Goal: Task Accomplishment & Management: Complete application form

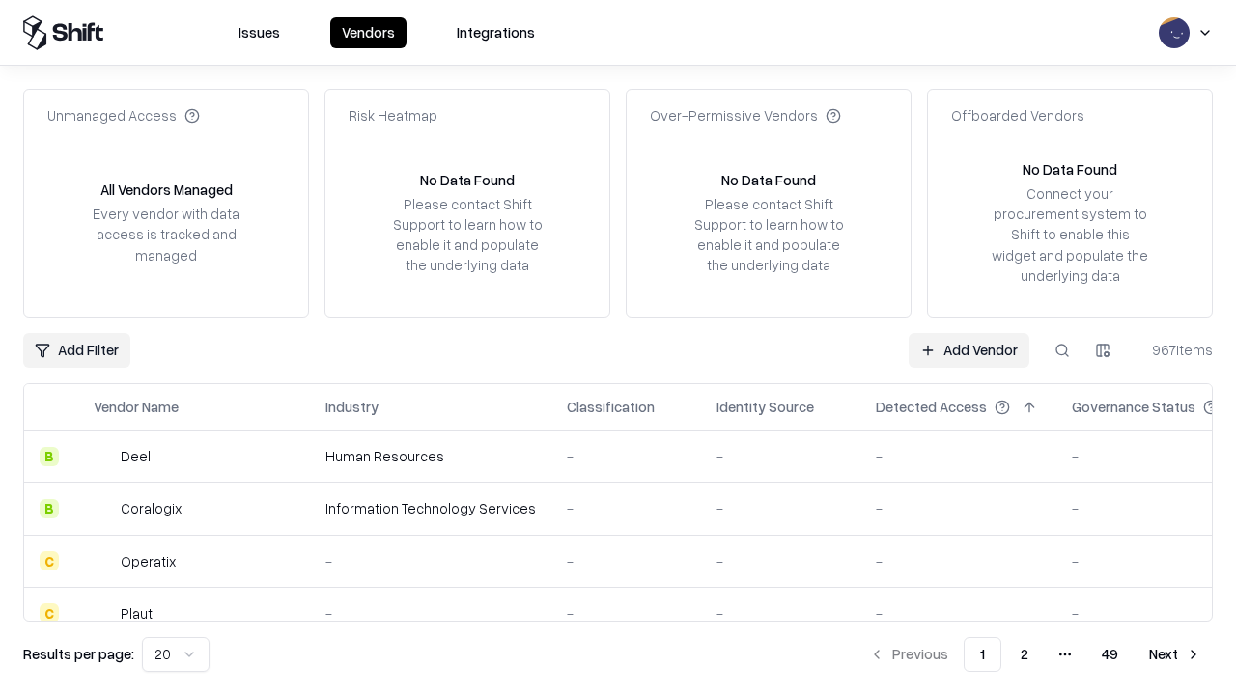
click at [969, 350] on link "Add Vendor" at bounding box center [969, 350] width 121 height 35
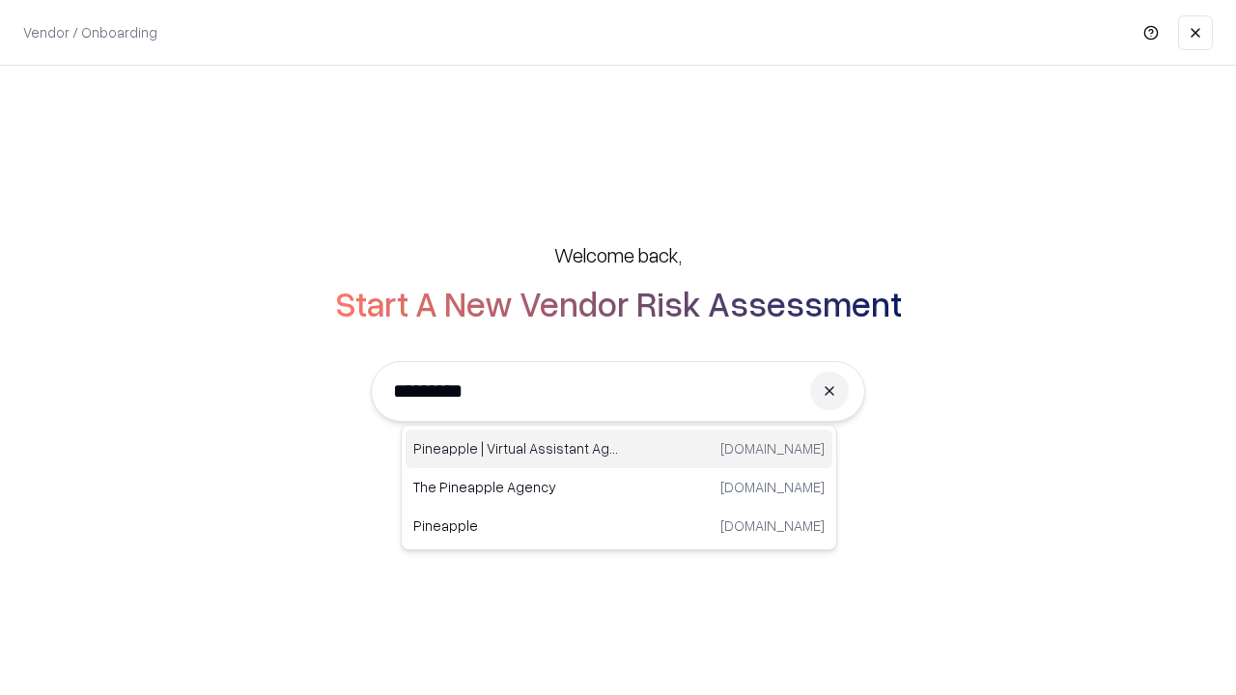
click at [619, 449] on div "Pineapple | Virtual Assistant Agency [DOMAIN_NAME]" at bounding box center [619, 449] width 427 height 39
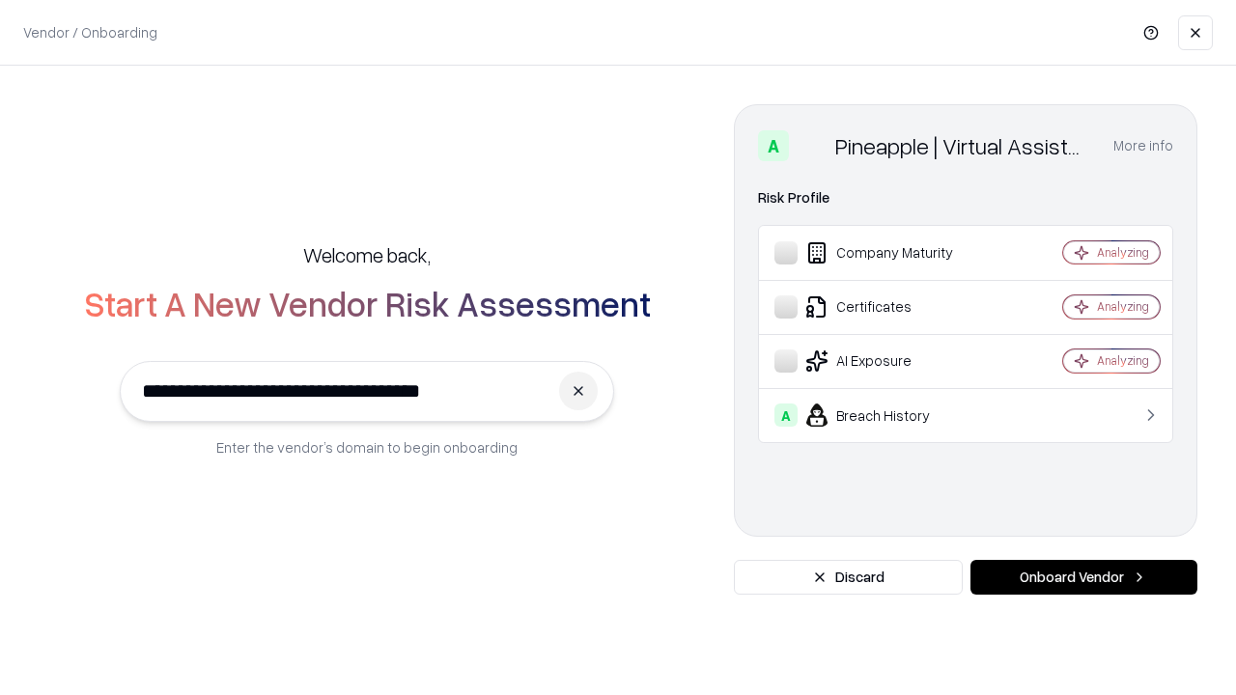
type input "**********"
click at [1084, 578] on button "Onboard Vendor" at bounding box center [1084, 577] width 227 height 35
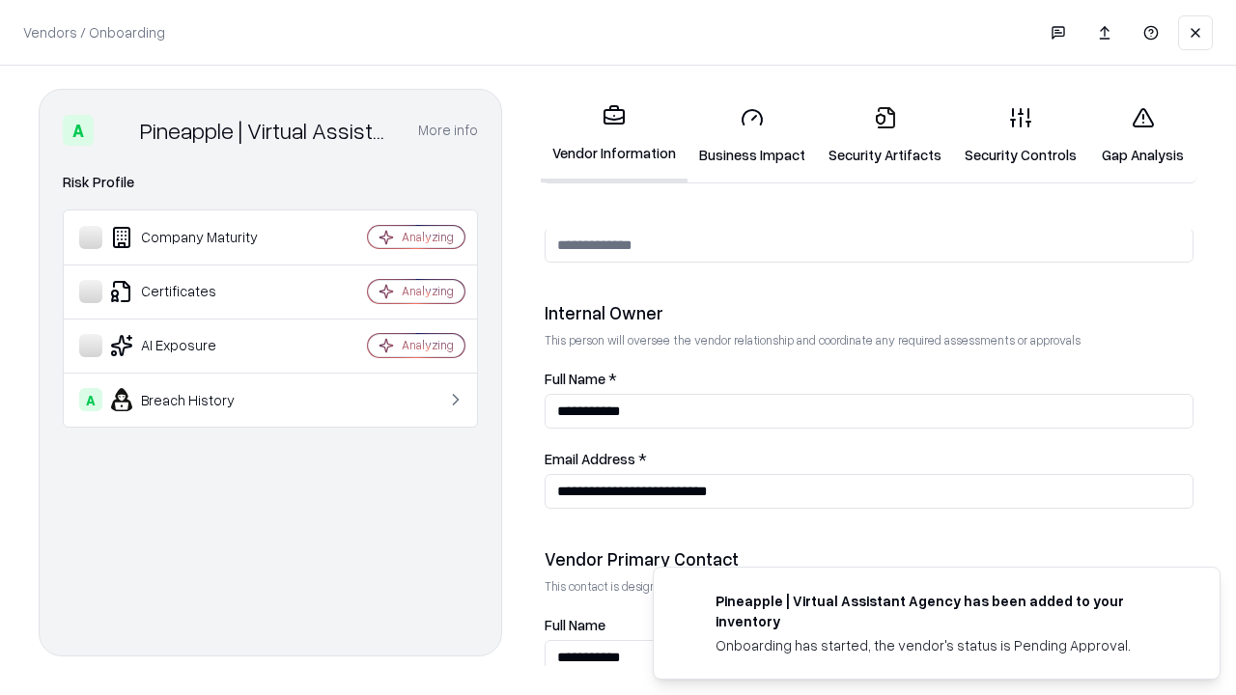
scroll to position [1001, 0]
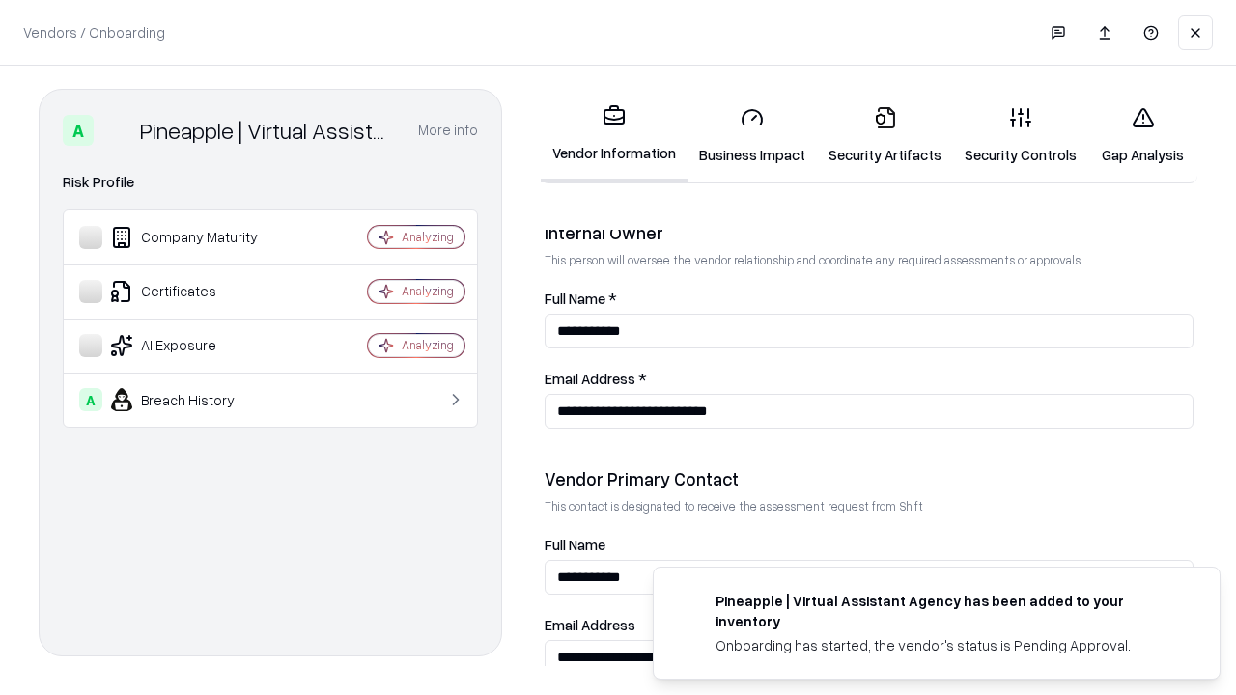
click at [885, 135] on link "Security Artifacts" at bounding box center [885, 136] width 136 height 90
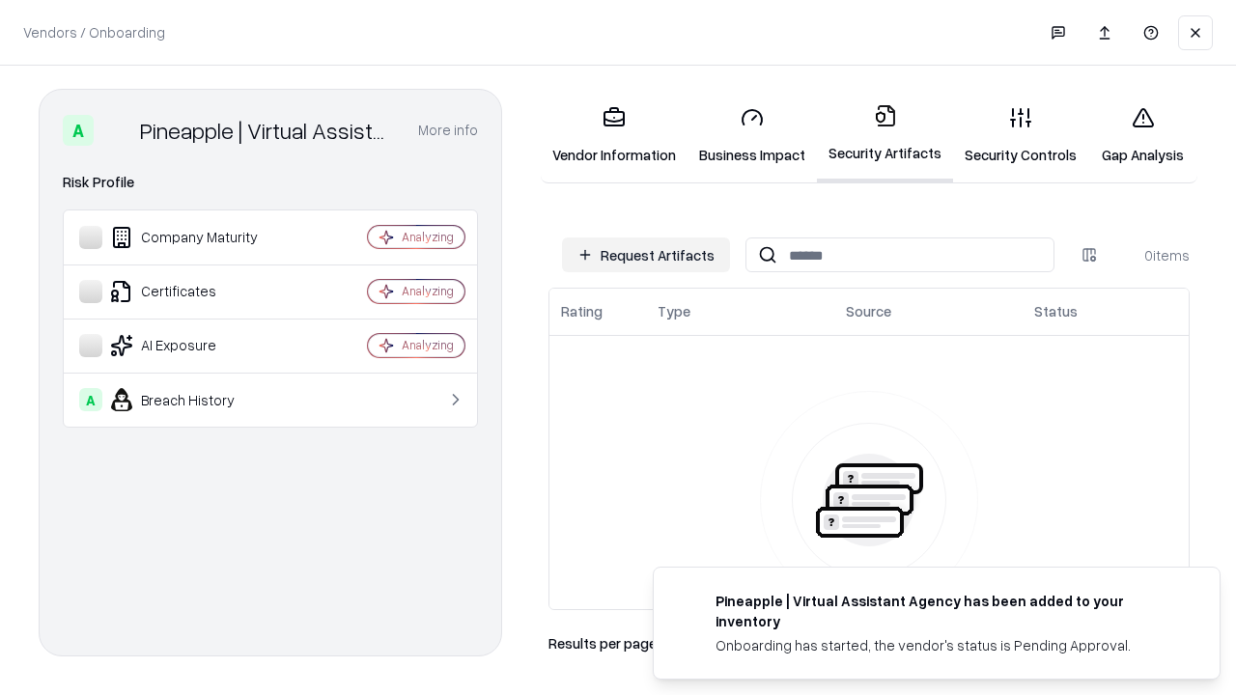
click at [646, 255] on button "Request Artifacts" at bounding box center [646, 255] width 168 height 35
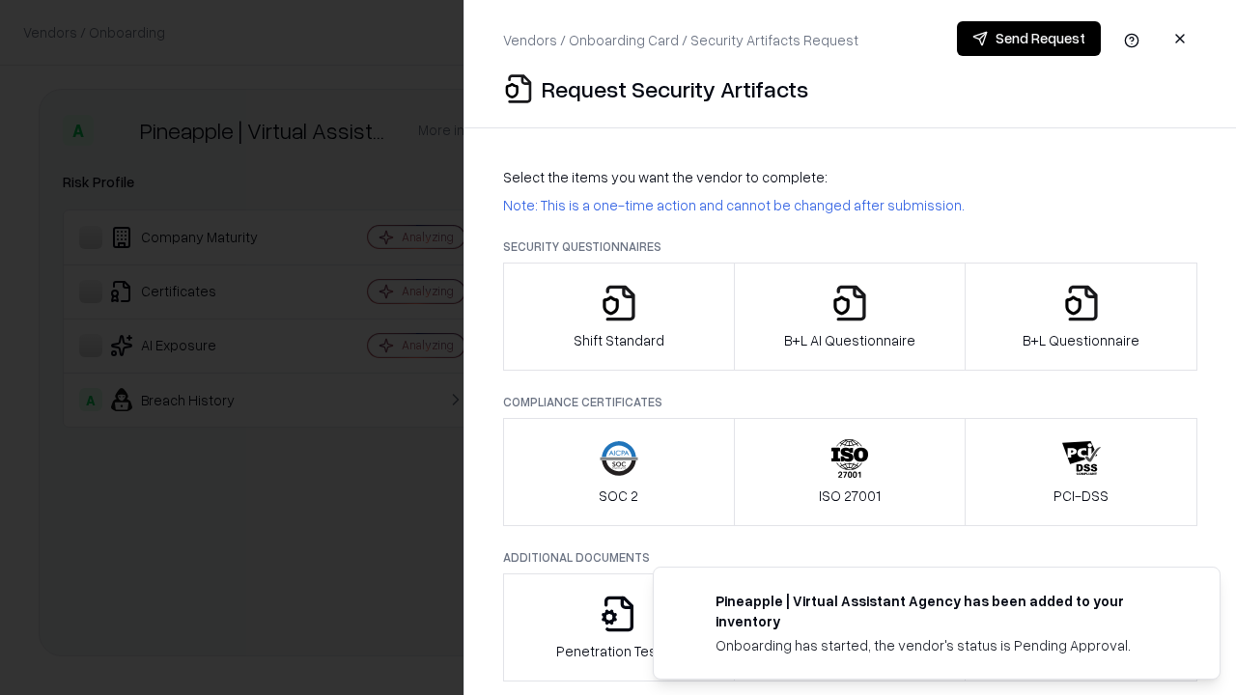
click at [1081, 317] on icon "button" at bounding box center [1081, 303] width 39 height 39
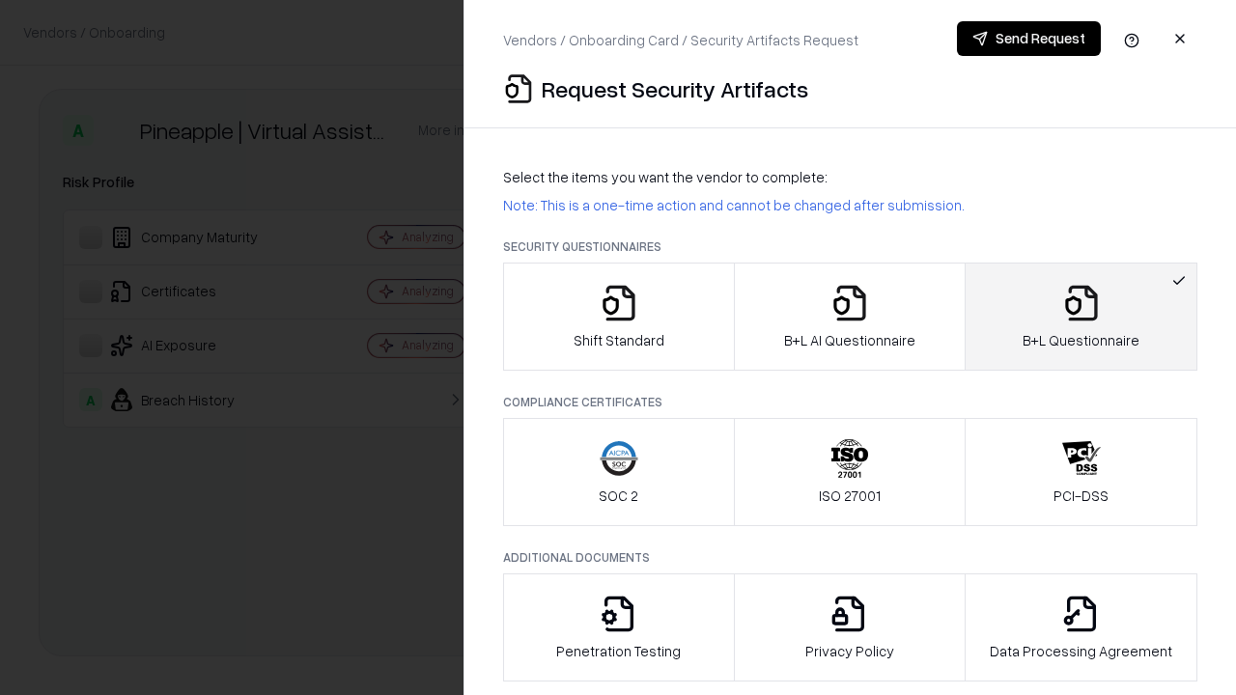
click at [849, 317] on icon "button" at bounding box center [850, 303] width 39 height 39
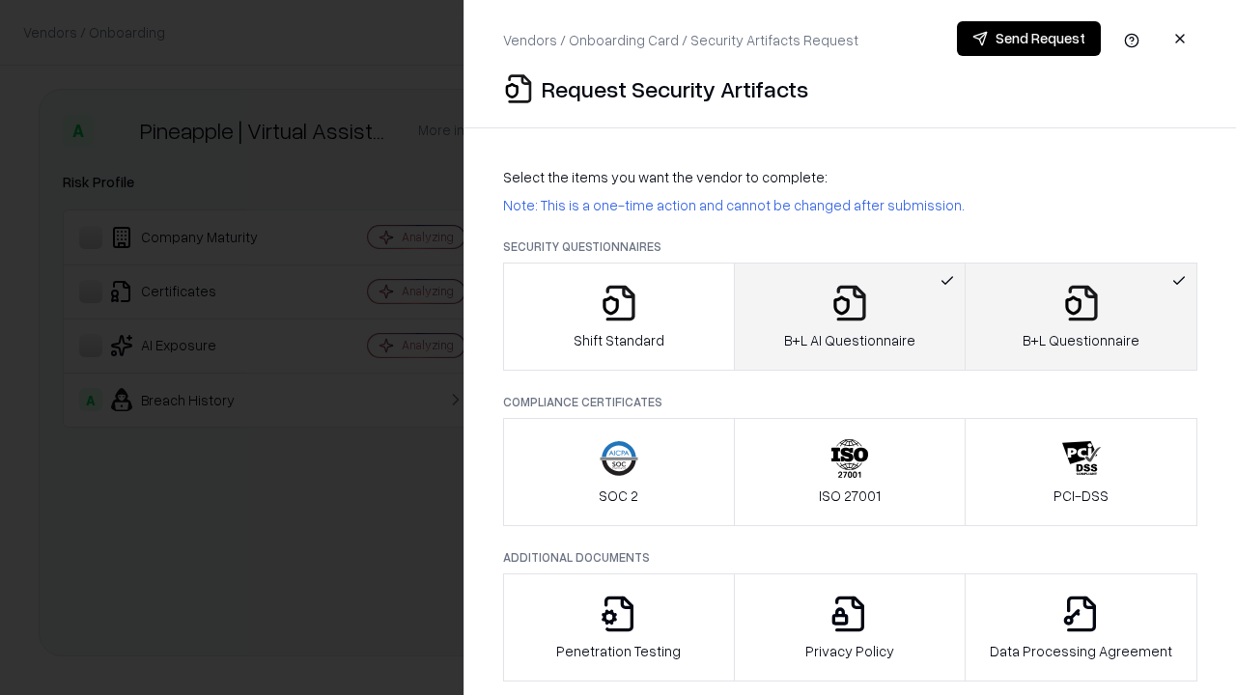
click at [1029, 39] on button "Send Request" at bounding box center [1029, 38] width 144 height 35
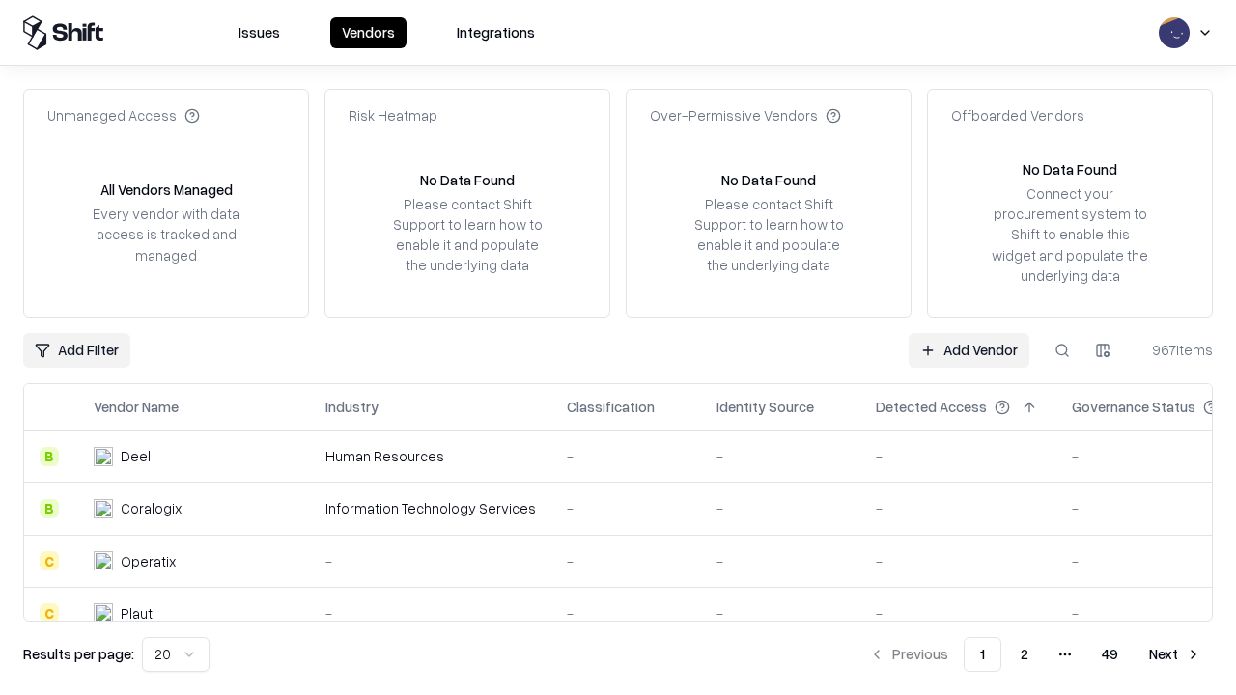
click at [1062, 350] on button at bounding box center [1062, 350] width 35 height 35
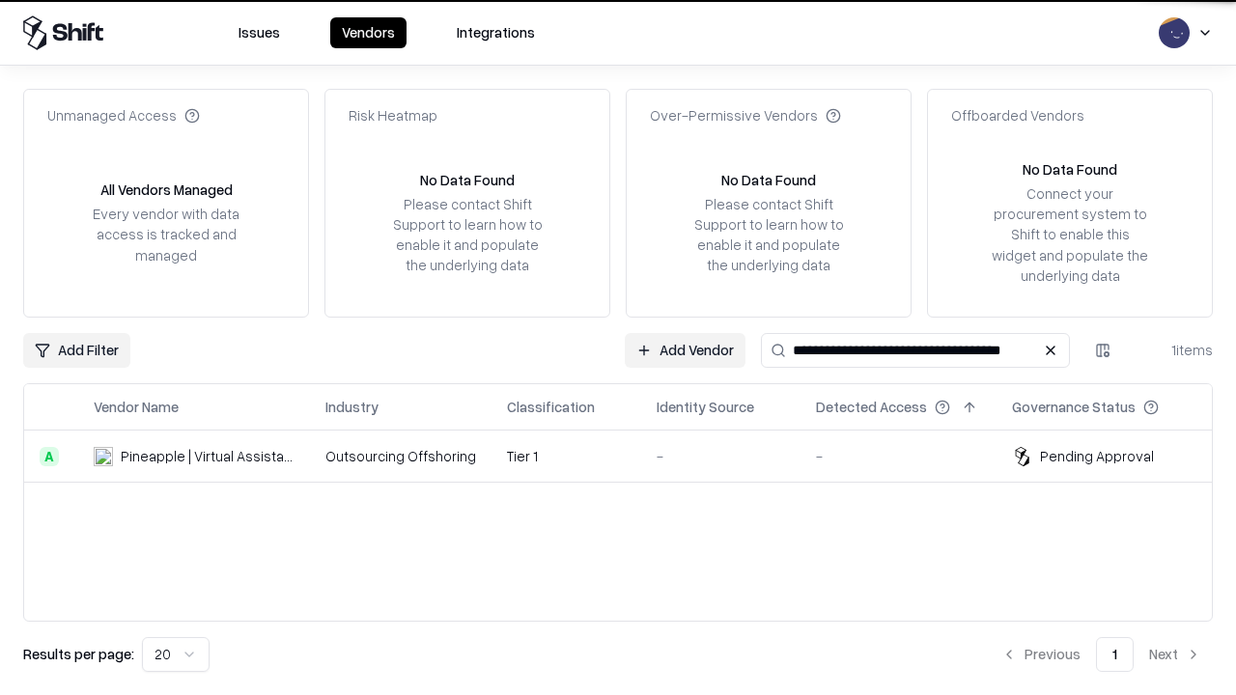
type input "**********"
click at [630, 456] on td "Tier 1" at bounding box center [567, 457] width 150 height 52
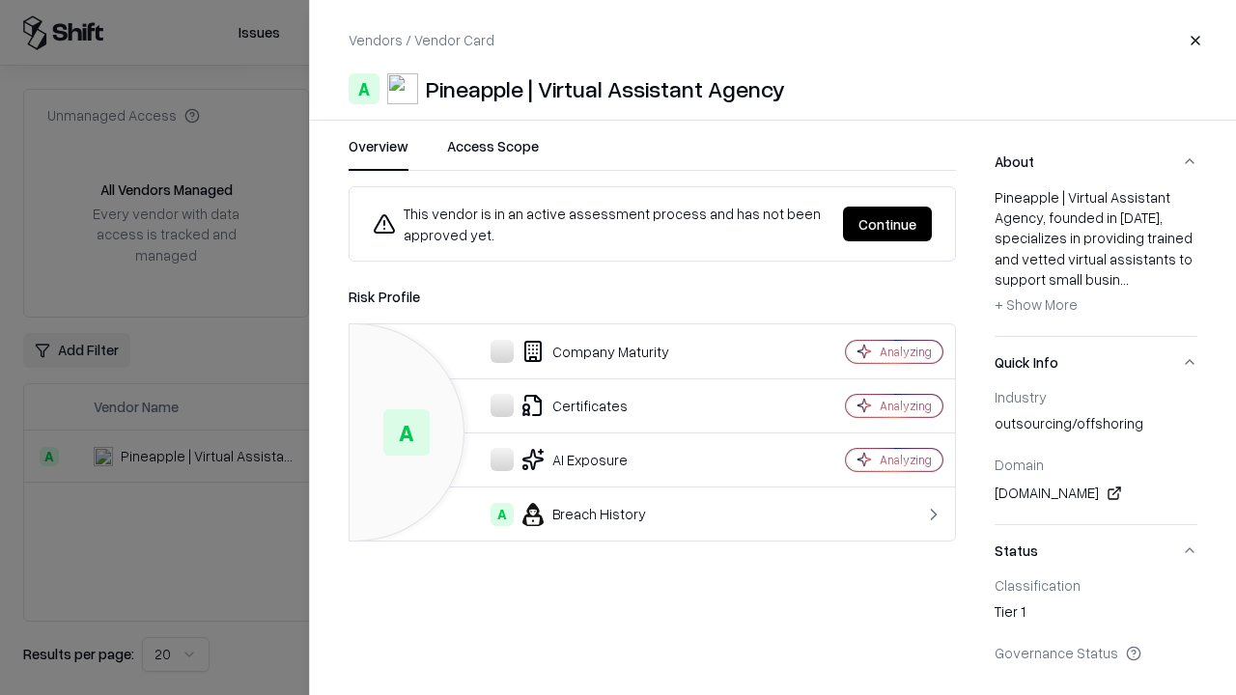
click at [888, 224] on button "Continue" at bounding box center [887, 224] width 89 height 35
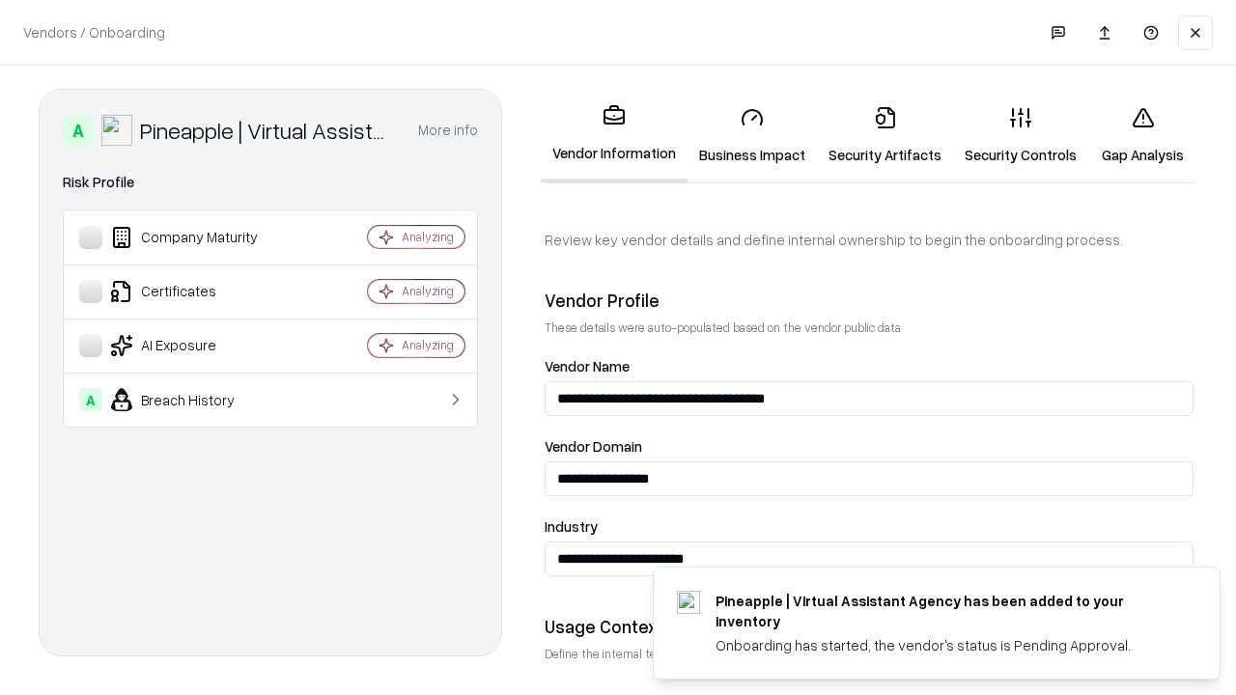
click at [885, 135] on link "Security Artifacts" at bounding box center [885, 136] width 136 height 90
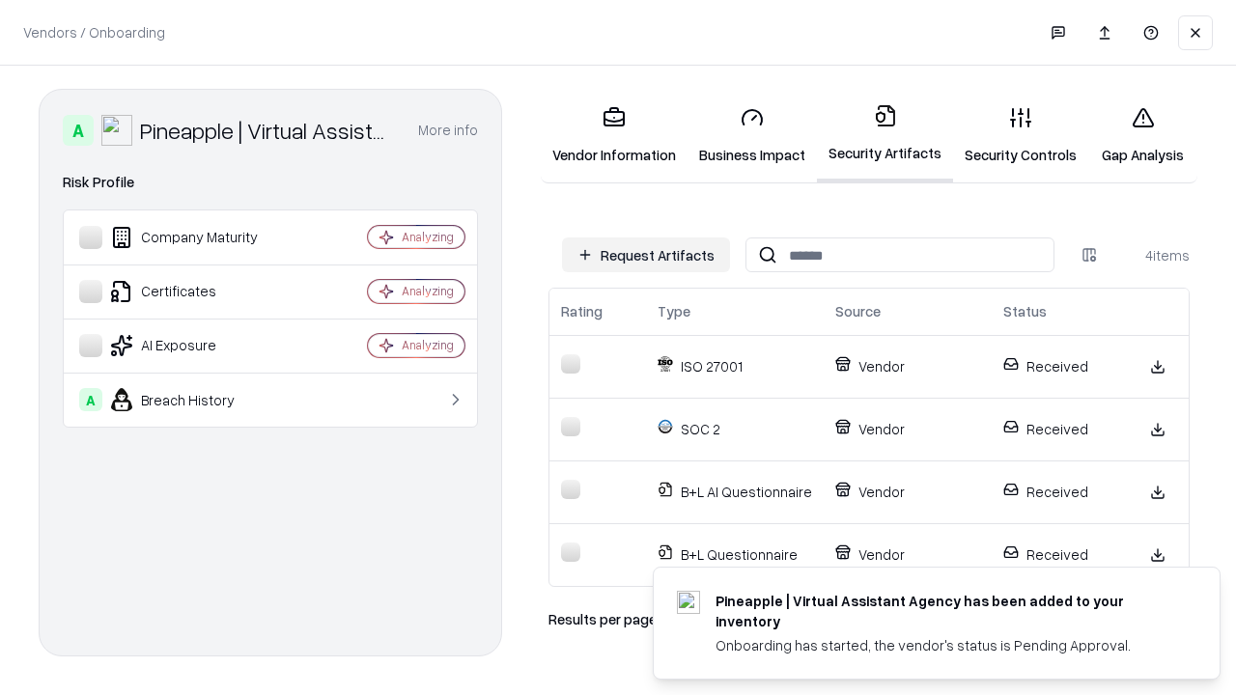
click at [1142, 135] on link "Gap Analysis" at bounding box center [1142, 136] width 109 height 90
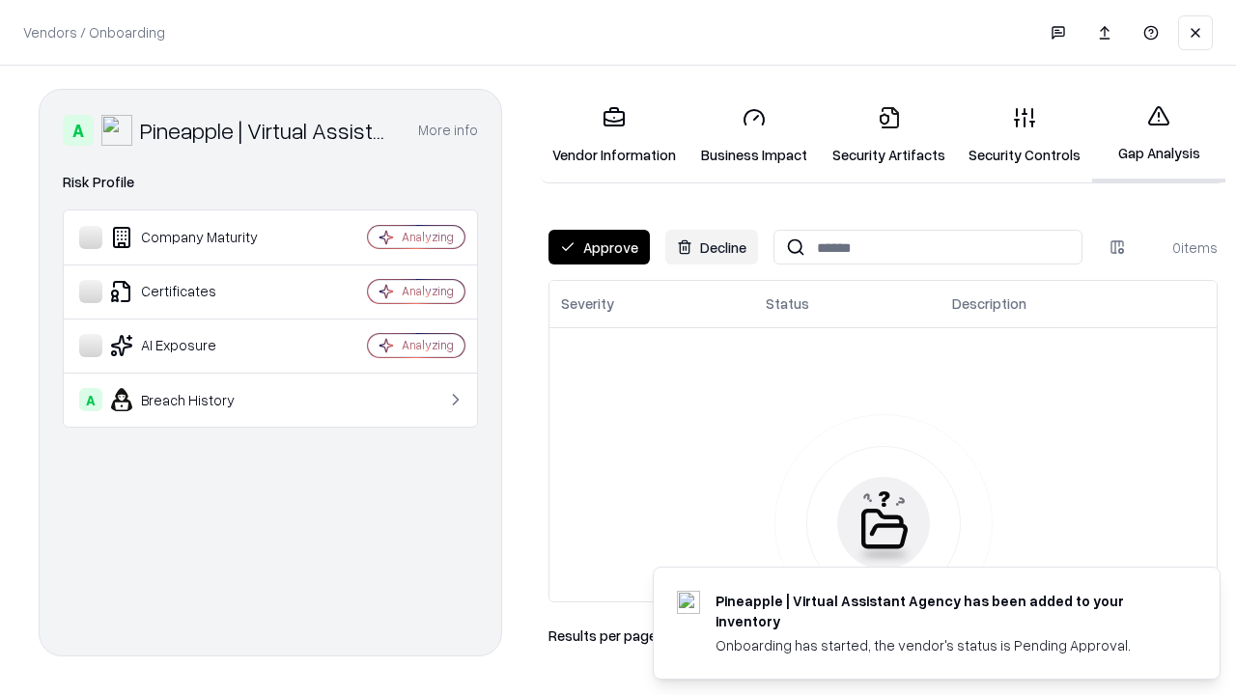
click at [599, 247] on button "Approve" at bounding box center [599, 247] width 101 height 35
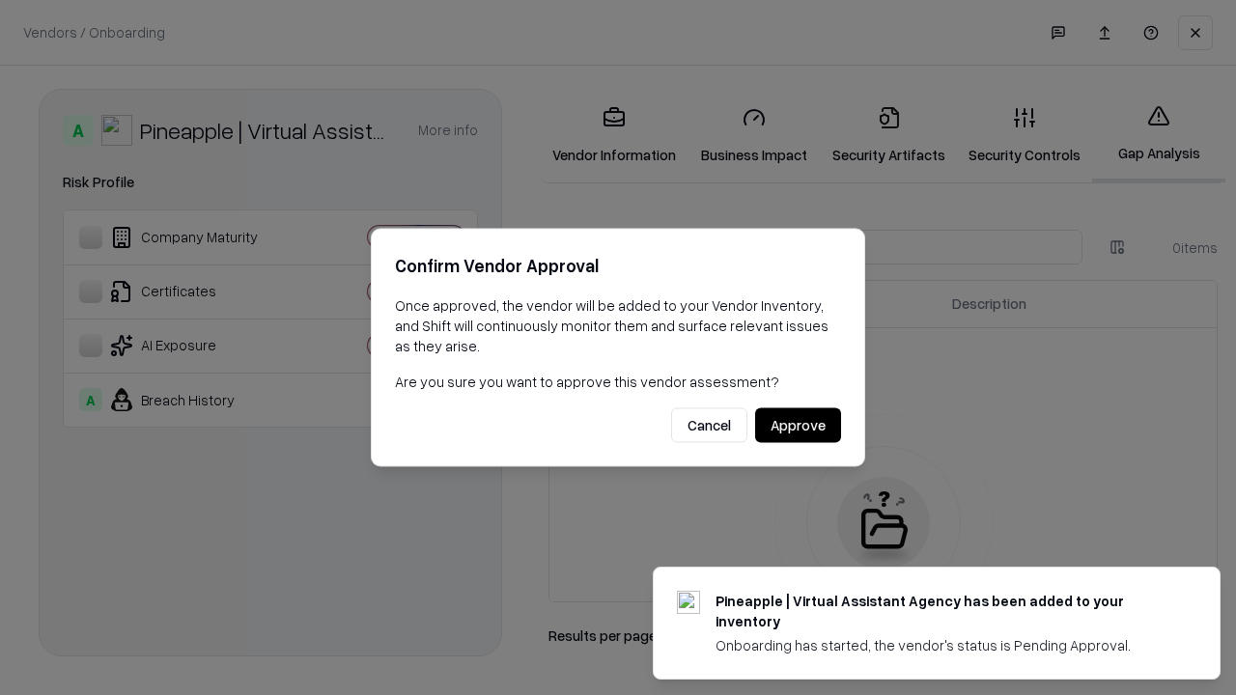
click at [798, 425] on button "Approve" at bounding box center [798, 426] width 86 height 35
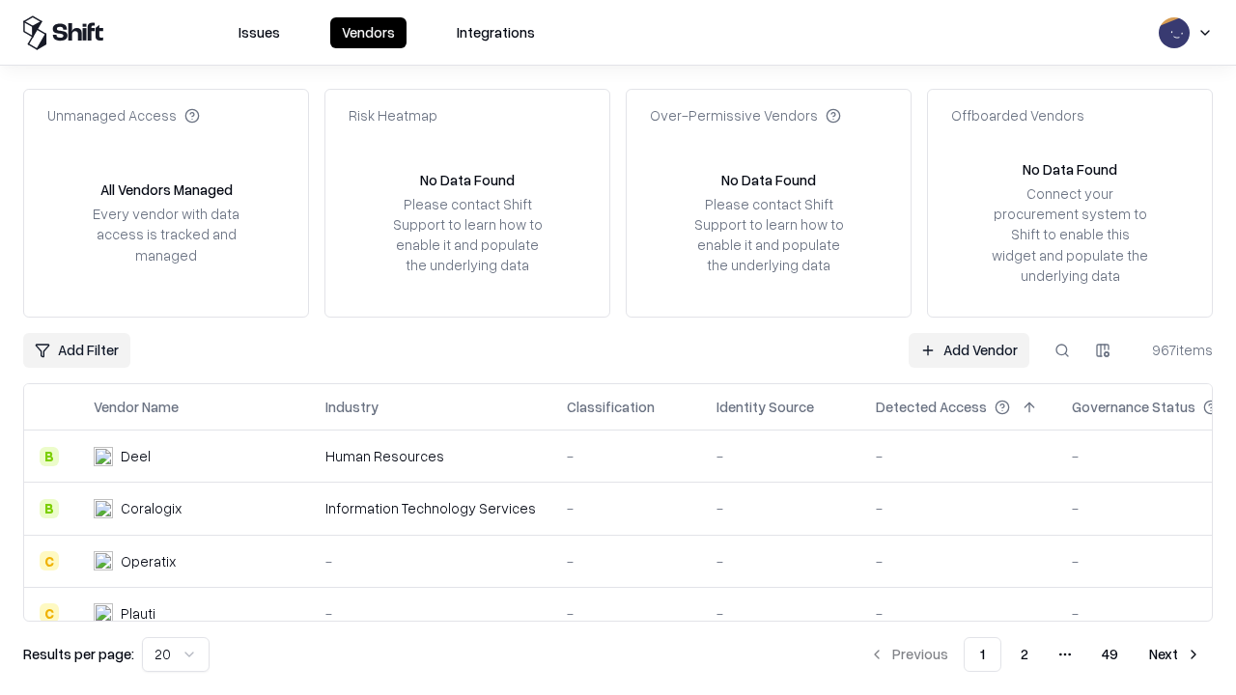
type input "**********"
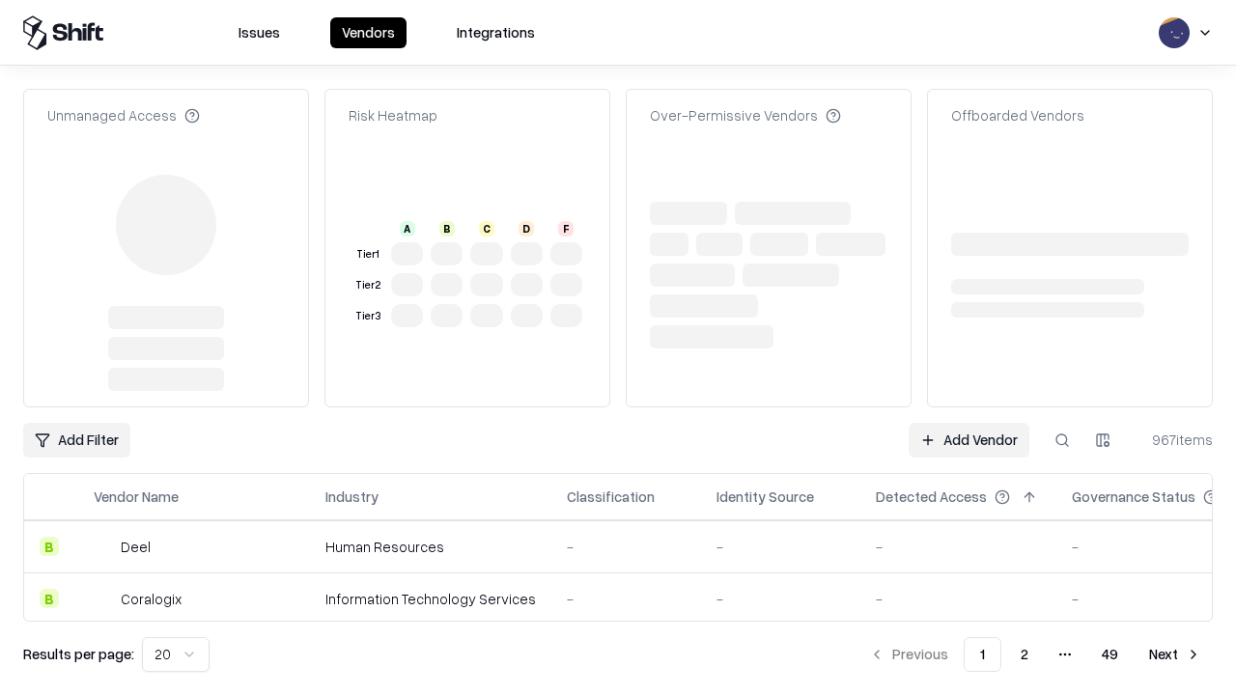
click at [969, 423] on link "Add Vendor" at bounding box center [969, 440] width 121 height 35
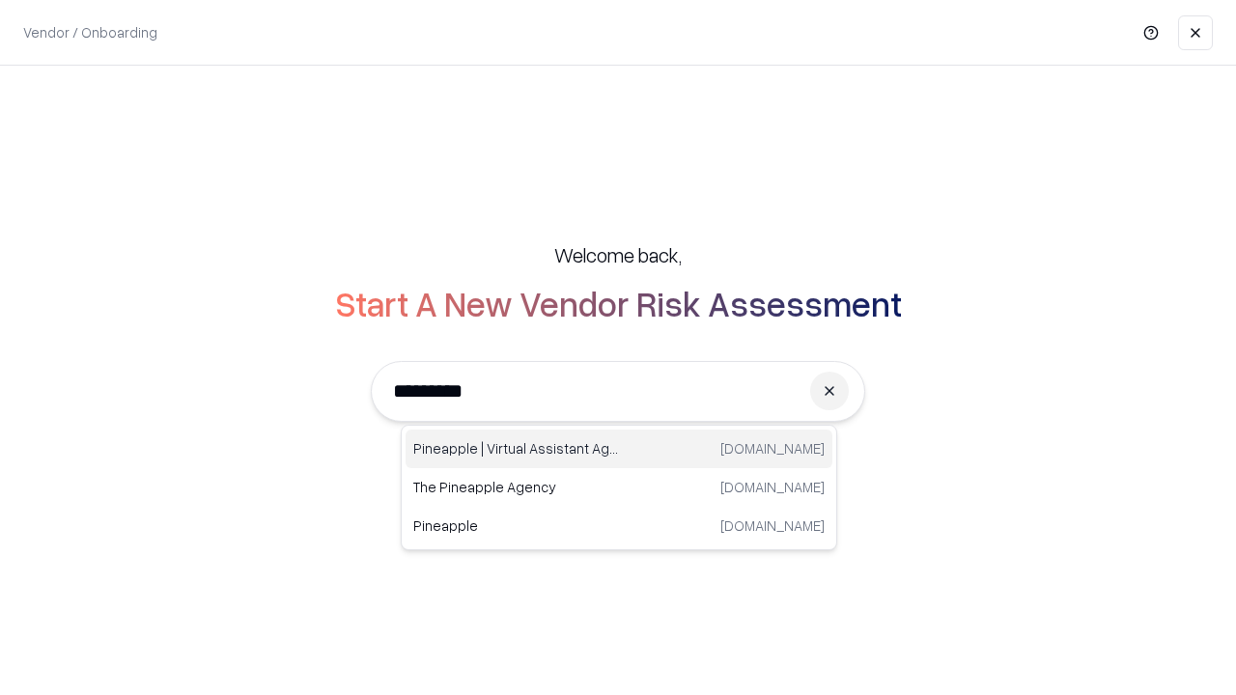
click at [619, 449] on div "Pineapple | Virtual Assistant Agency [DOMAIN_NAME]" at bounding box center [619, 449] width 427 height 39
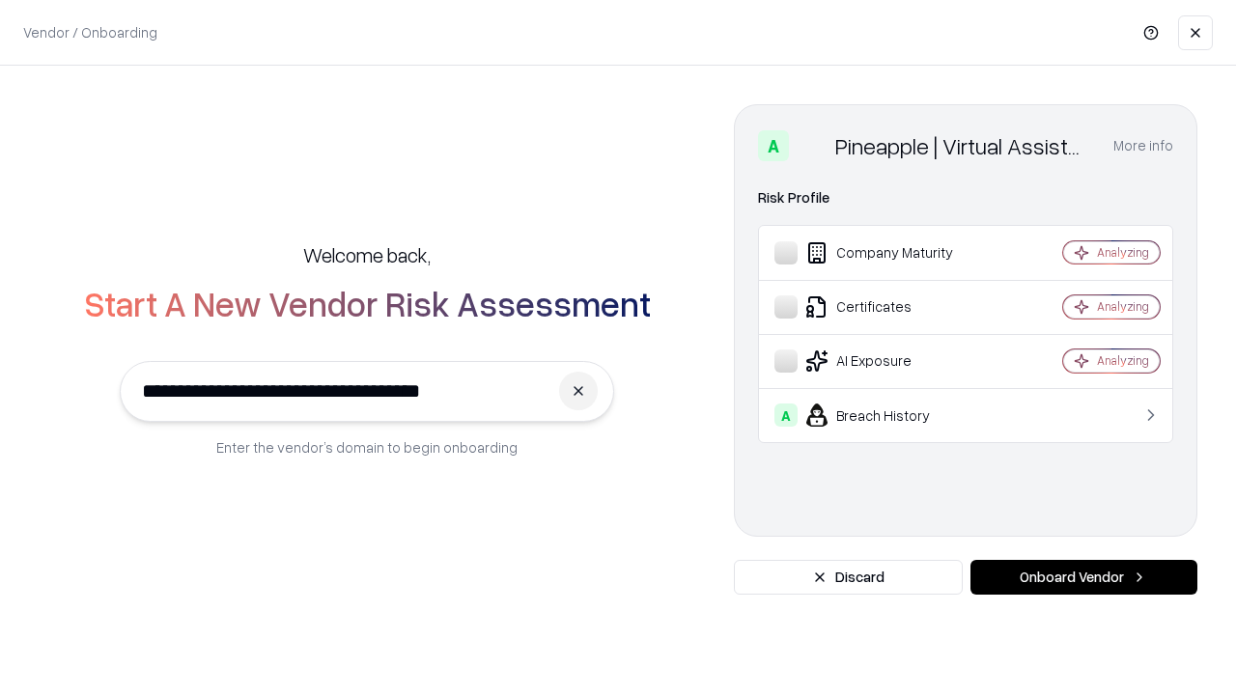
type input "**********"
click at [1084, 578] on button "Onboard Vendor" at bounding box center [1084, 577] width 227 height 35
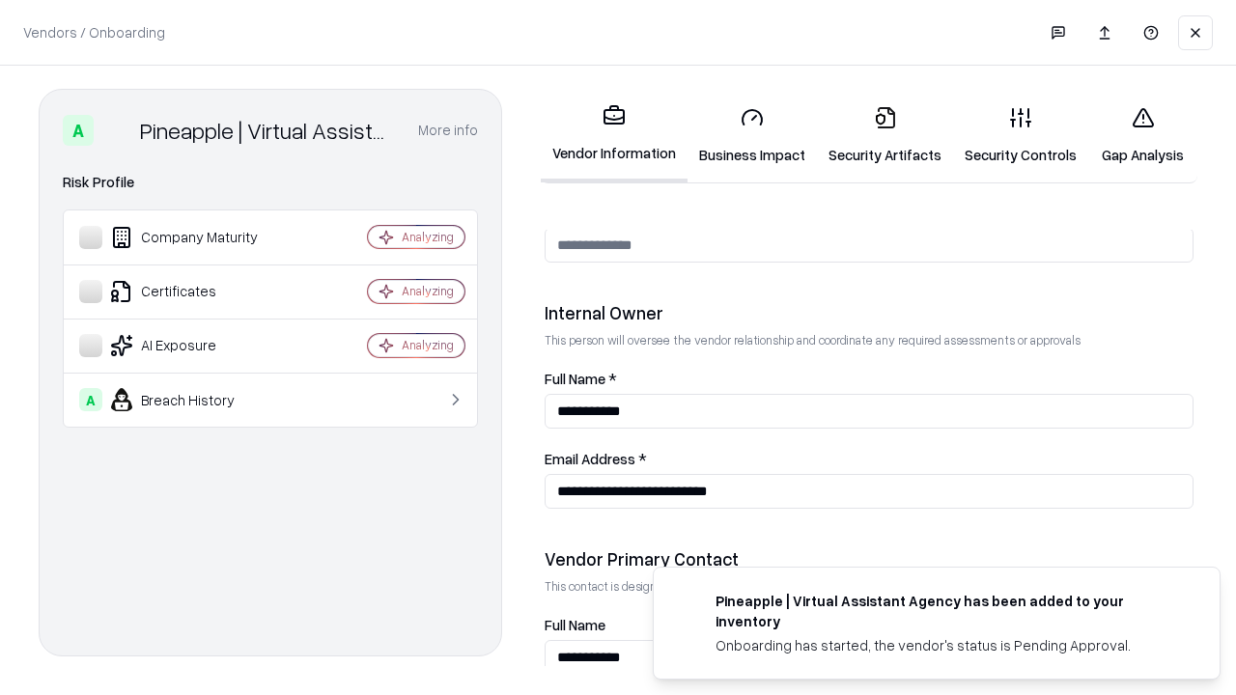
scroll to position [1001, 0]
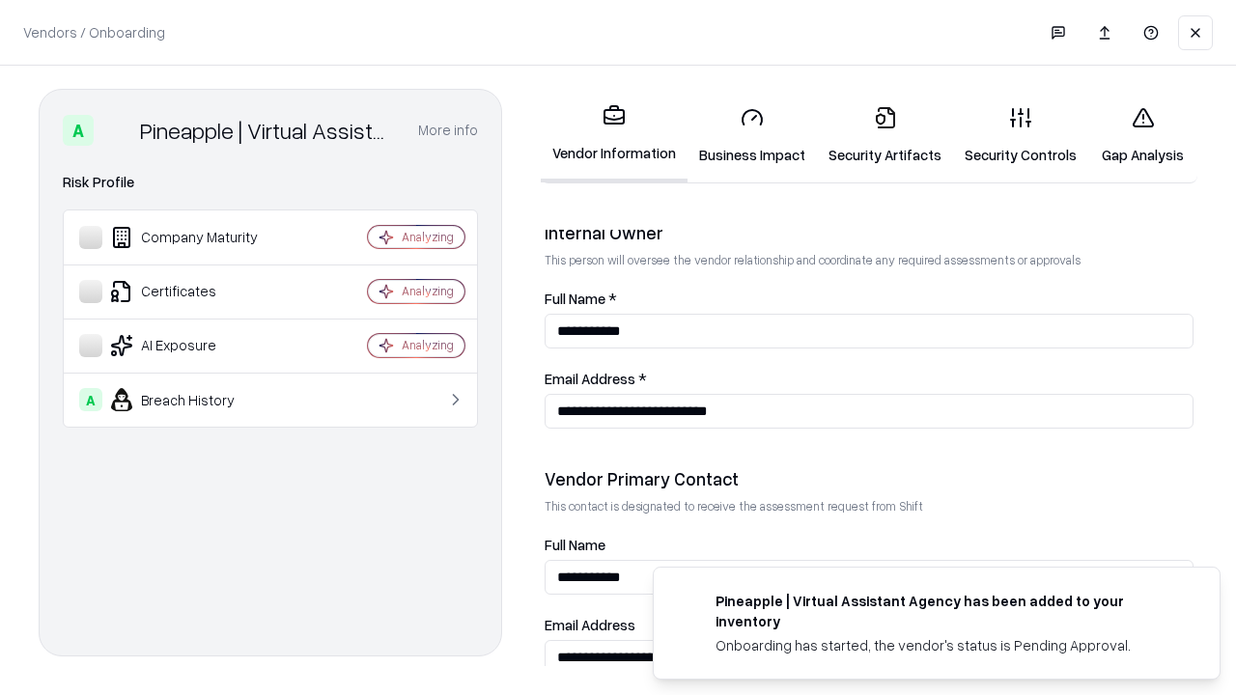
click at [1142, 135] on link "Gap Analysis" at bounding box center [1142, 136] width 109 height 90
